Goal: Information Seeking & Learning: Find specific fact

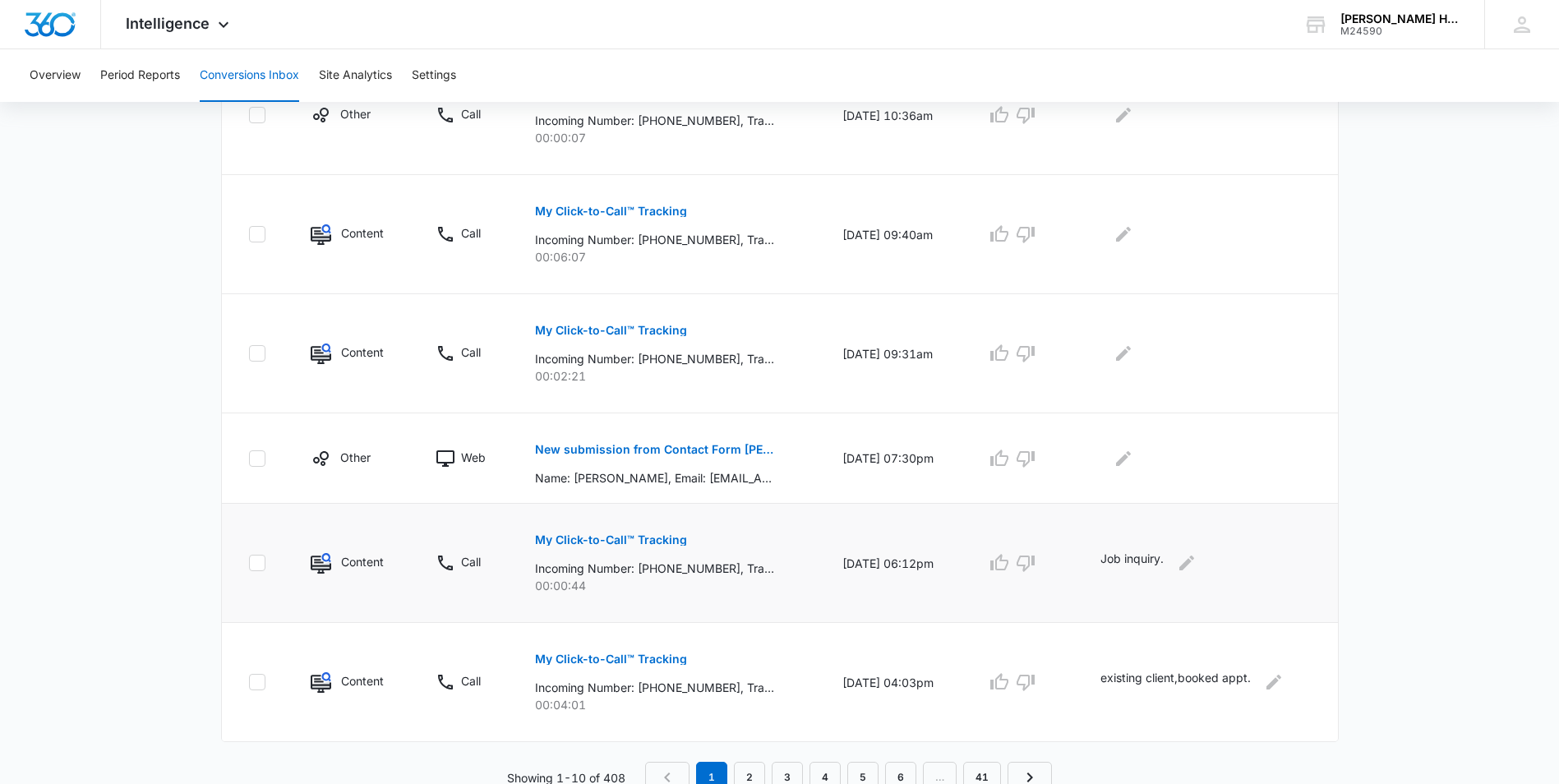
scroll to position [919, 0]
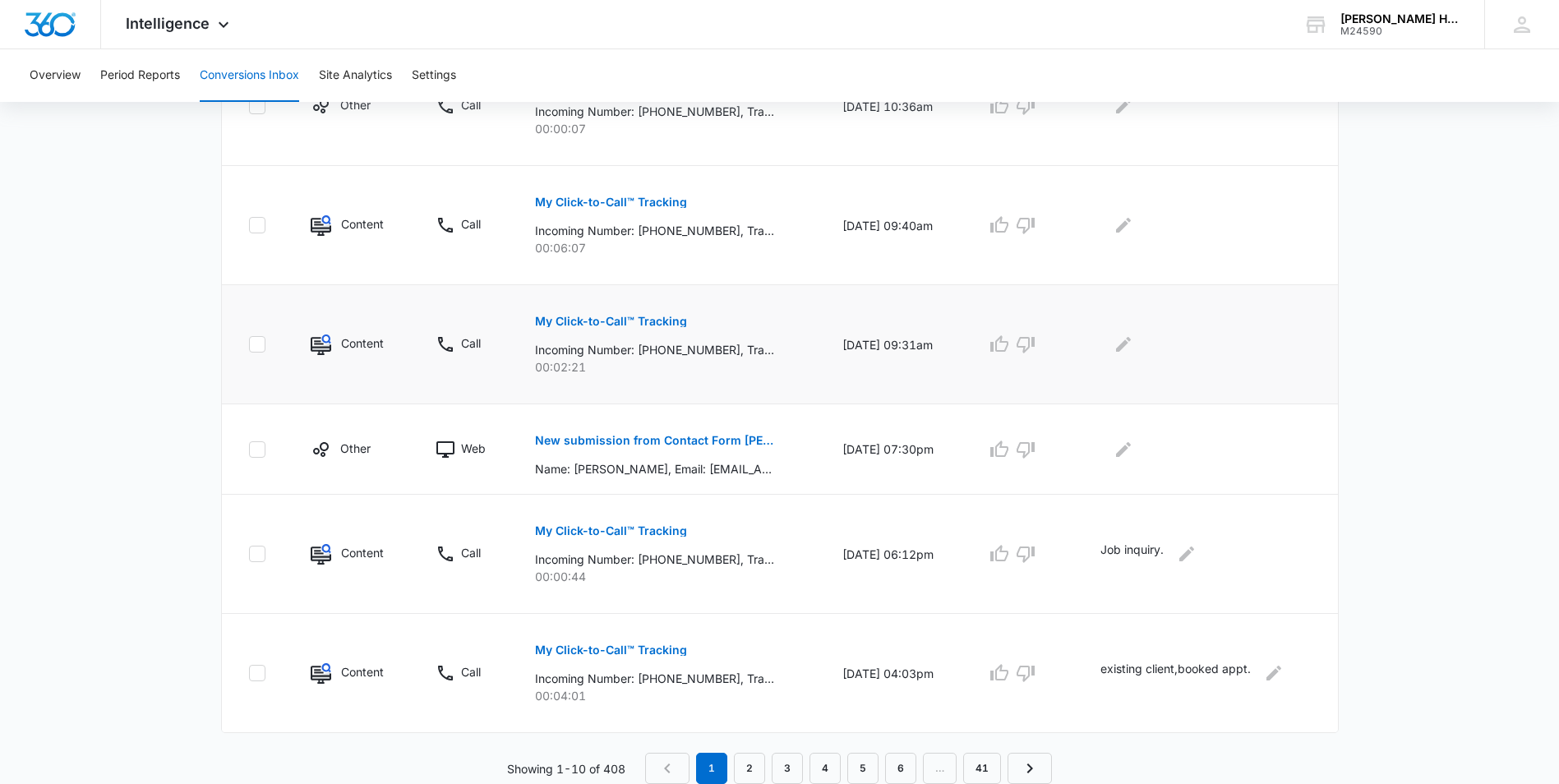
click at [576, 322] on p "My Click-to-Call™ Tracking" at bounding box center [610, 321] width 152 height 11
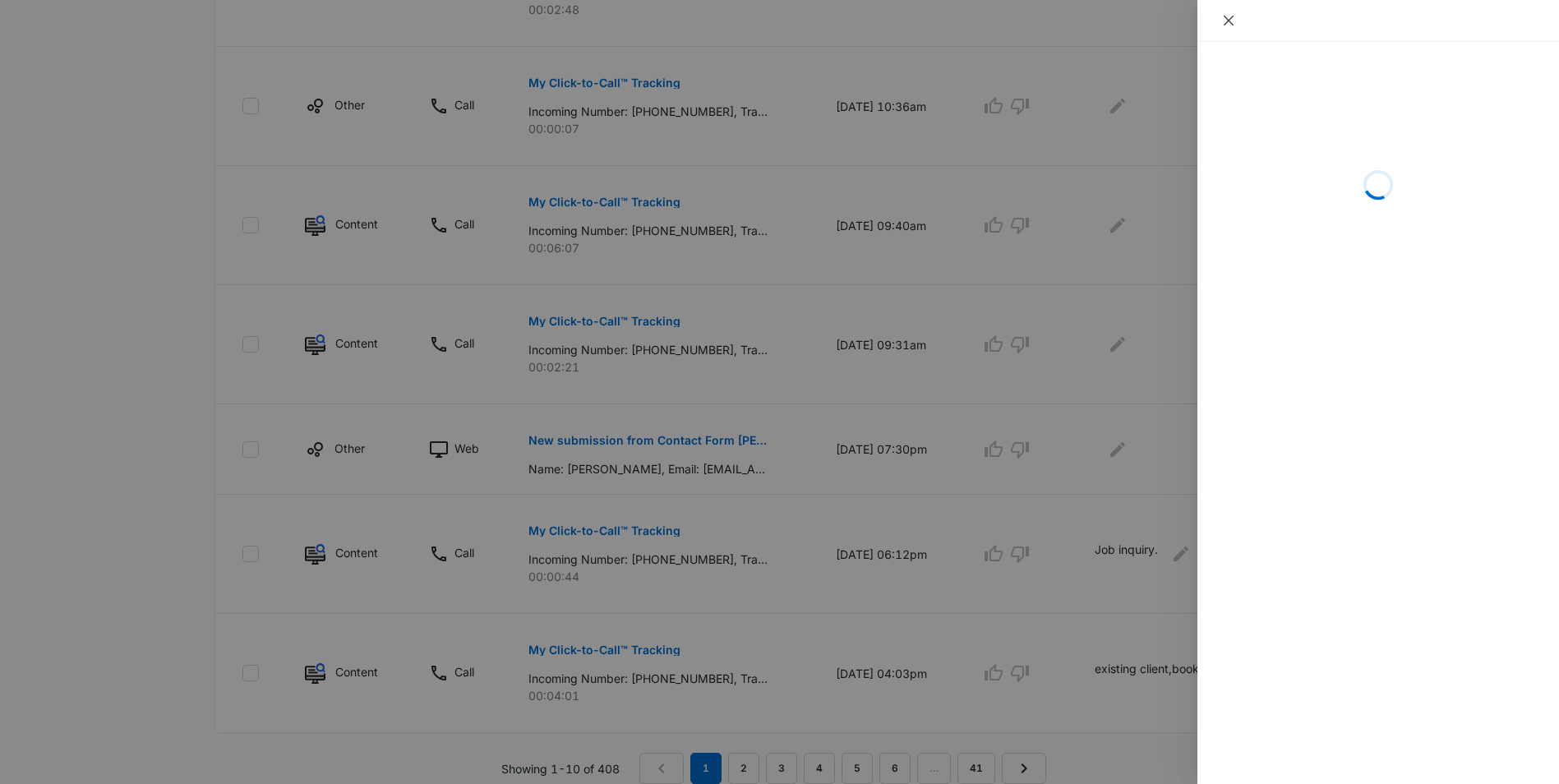
click at [1237, 24] on button "Close" at bounding box center [1229, 20] width 23 height 15
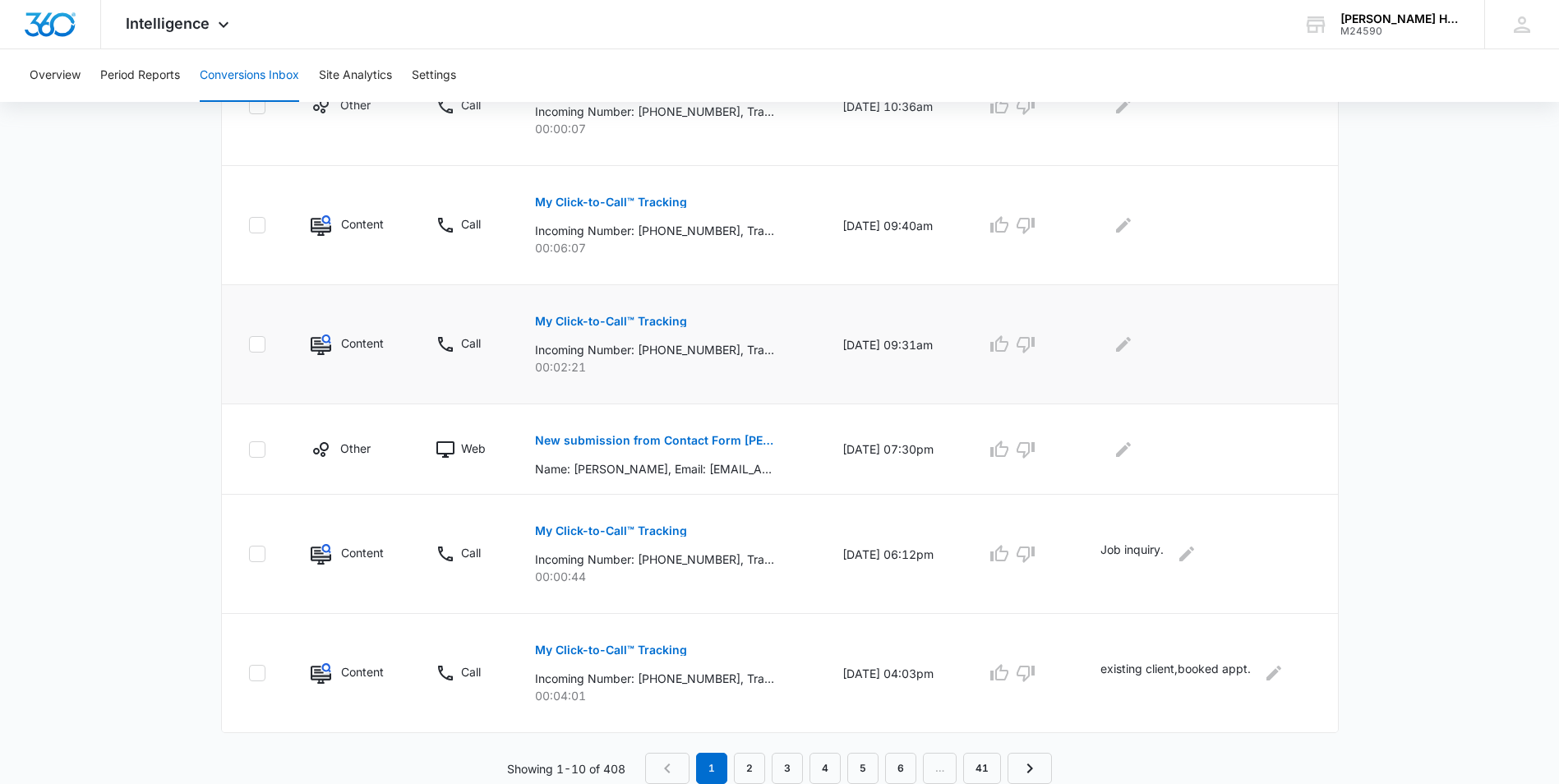
click at [621, 346] on p "Incoming Number: +16466752719, Tracking Number: +12124021344, Ring To: +1212883…" at bounding box center [654, 349] width 239 height 17
click at [613, 311] on button "My Click-to-Call™ Tracking" at bounding box center [610, 321] width 152 height 39
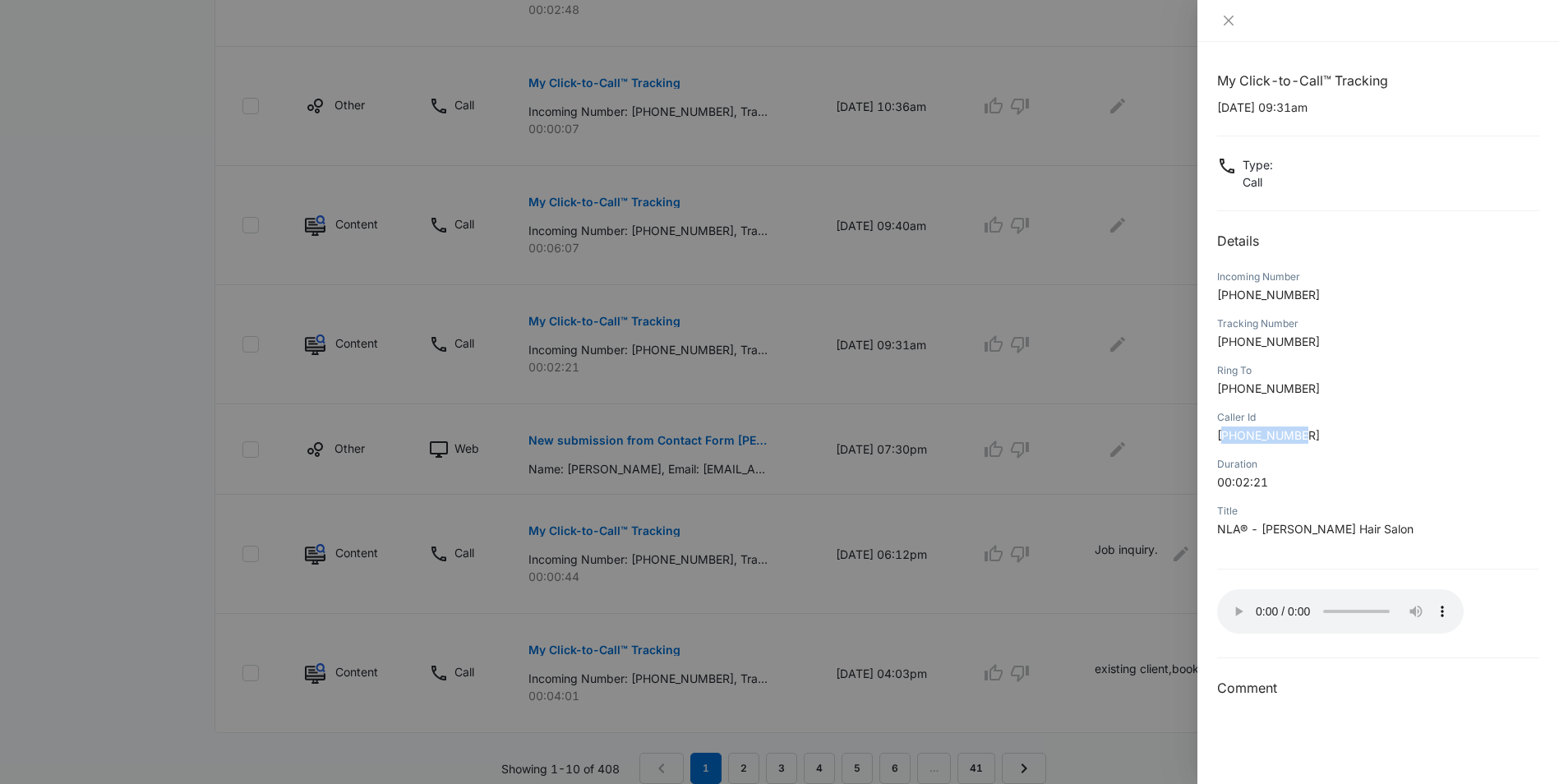
drag, startPoint x: 1227, startPoint y: 435, endPoint x: 1326, endPoint y: 429, distance: 99.2
click at [1326, 429] on p "+16466752719" at bounding box center [1378, 435] width 323 height 17
drag, startPoint x: 1326, startPoint y: 429, endPoint x: 1232, endPoint y: 435, distance: 94.2
click at [1232, 442] on span "+16466752719" at bounding box center [1269, 435] width 103 height 14
click at [1231, 431] on span "+16466752719" at bounding box center [1269, 435] width 103 height 14
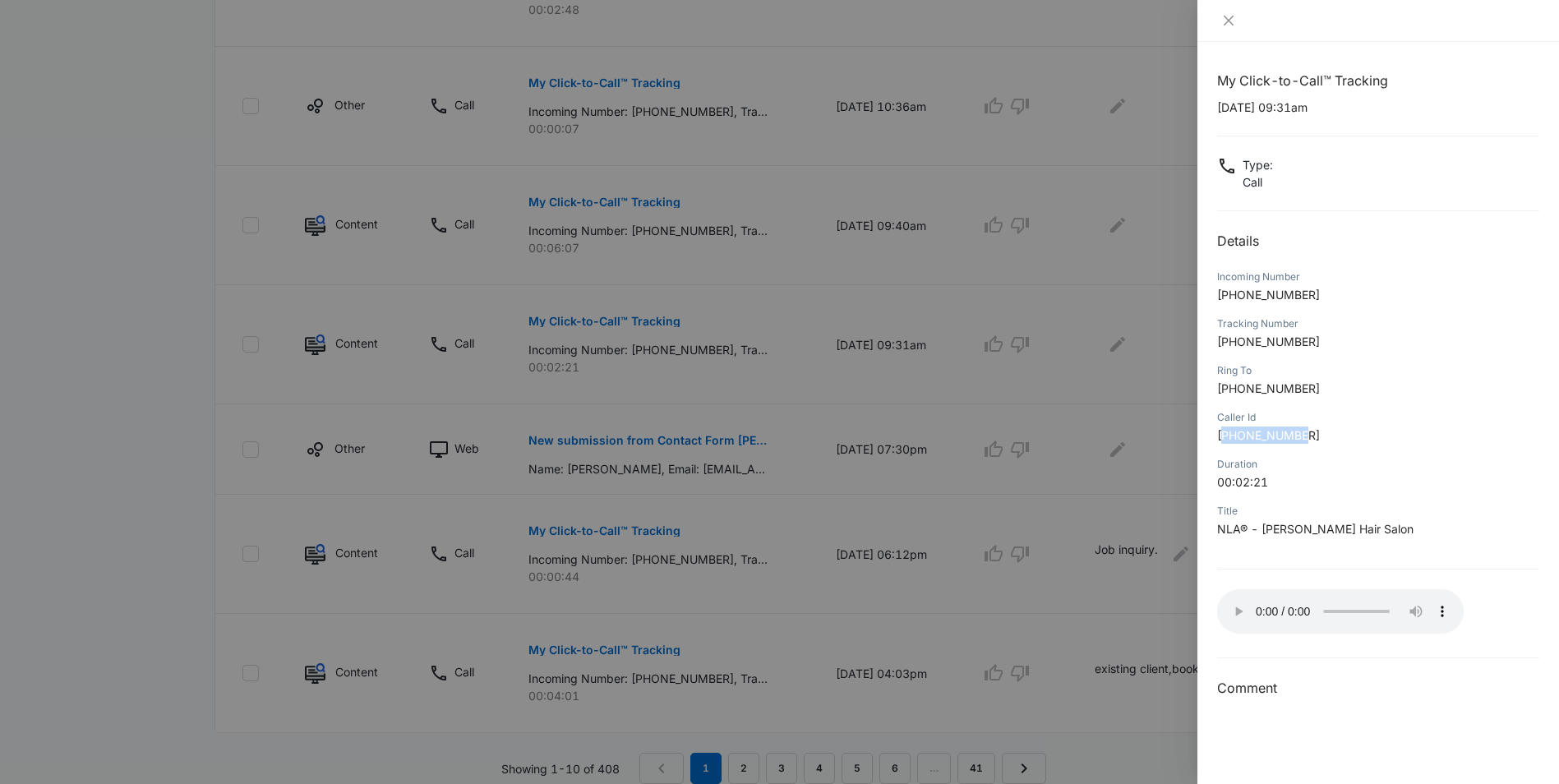
click at [1464, 441] on p "+16466752719" at bounding box center [1378, 435] width 323 height 17
click at [1286, 389] on span "+12128836620" at bounding box center [1269, 389] width 103 height 14
drag, startPoint x: 1232, startPoint y: 435, endPoint x: 1309, endPoint y: 434, distance: 77.0
click at [1309, 434] on p "+16466752719" at bounding box center [1378, 435] width 323 height 17
copy span "6466752719"
